Goal: Find specific page/section: Find specific page/section

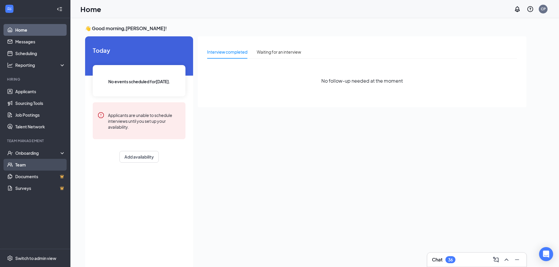
click at [24, 168] on link "Team" at bounding box center [40, 165] width 50 height 12
